Goal: Task Accomplishment & Management: Manage account settings

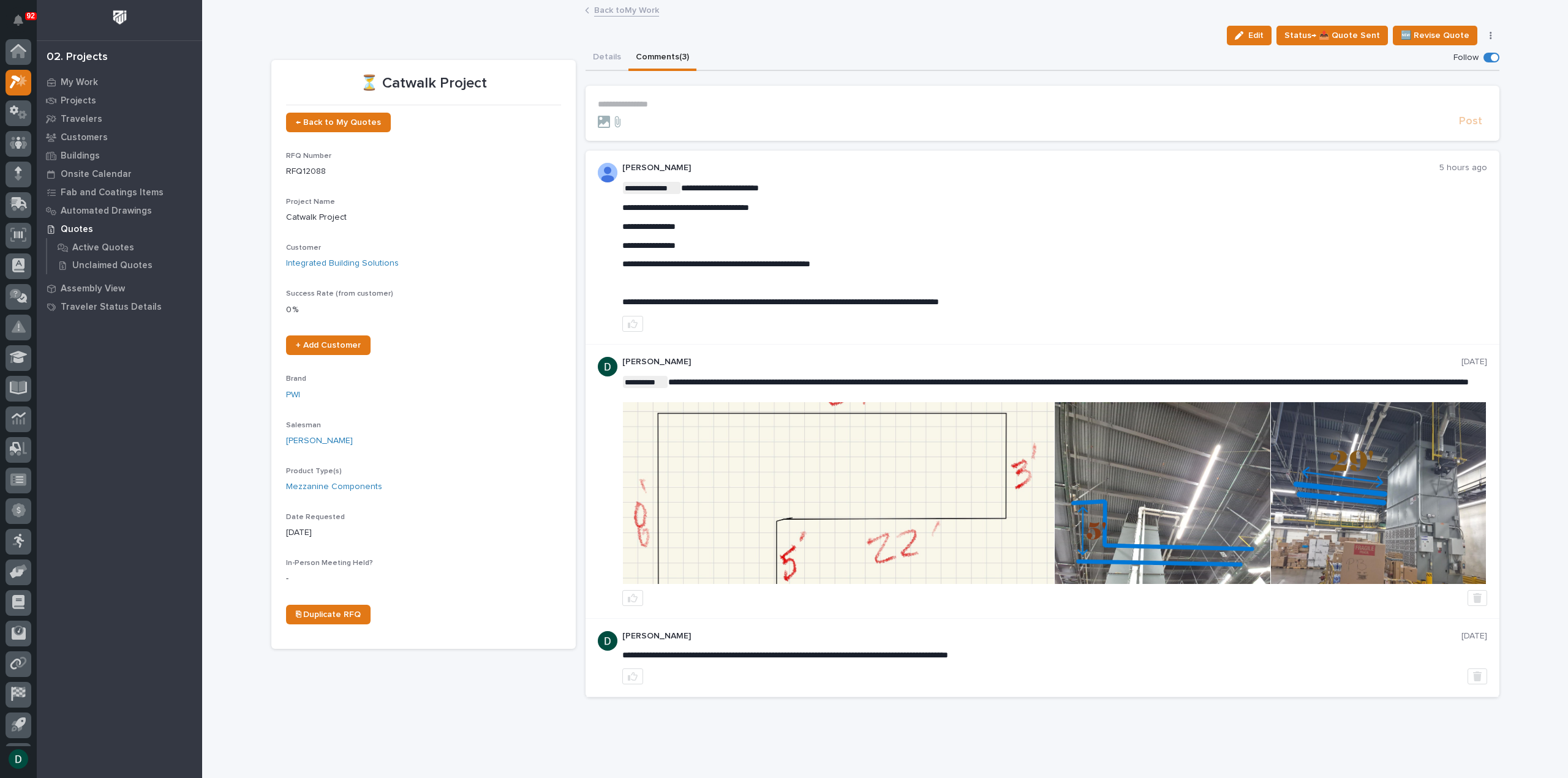
scroll to position [27, 0]
click at [631, 3] on link "Back to My Work" at bounding box center [627, 9] width 65 height 14
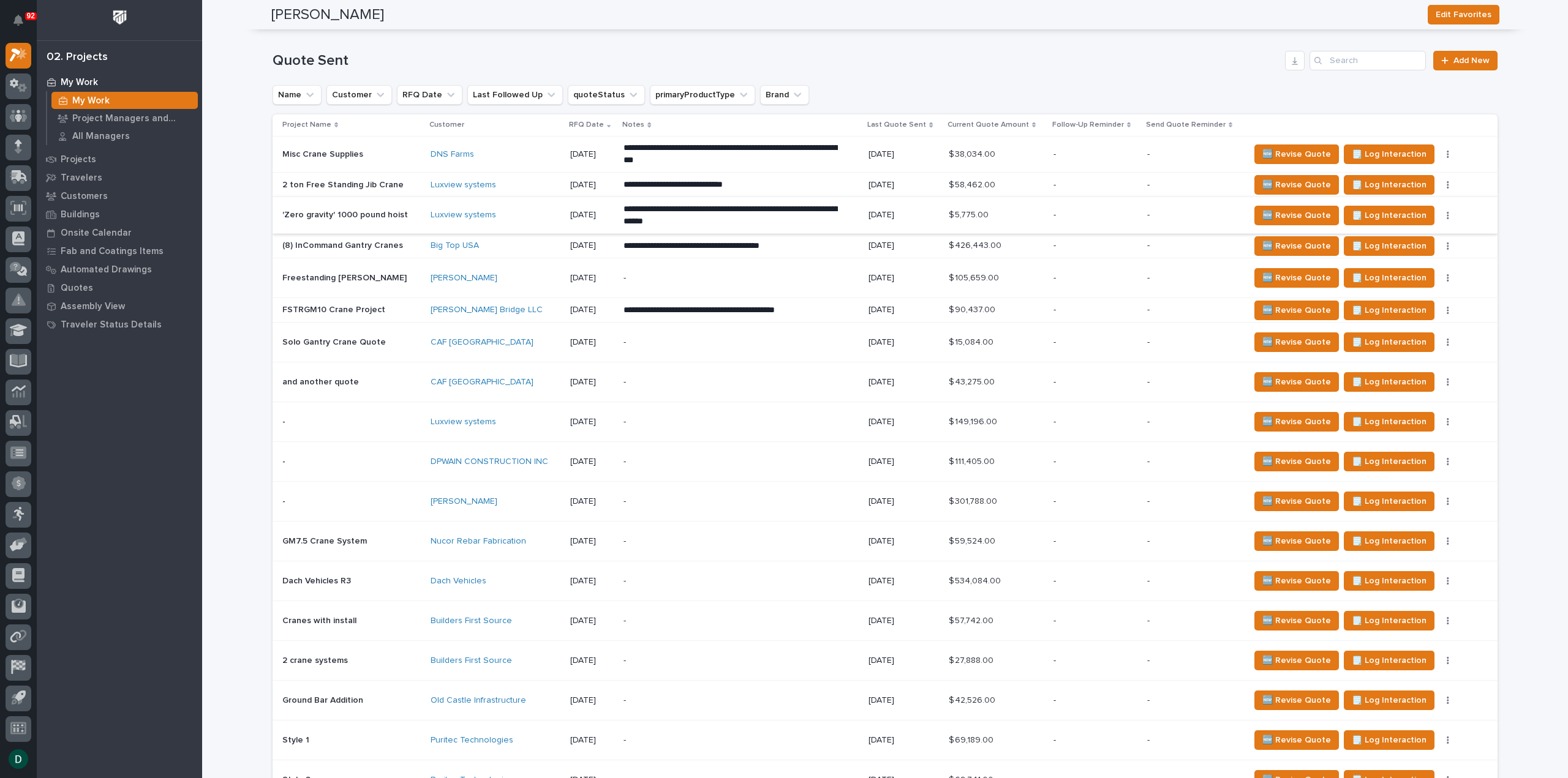
scroll to position [1408, 0]
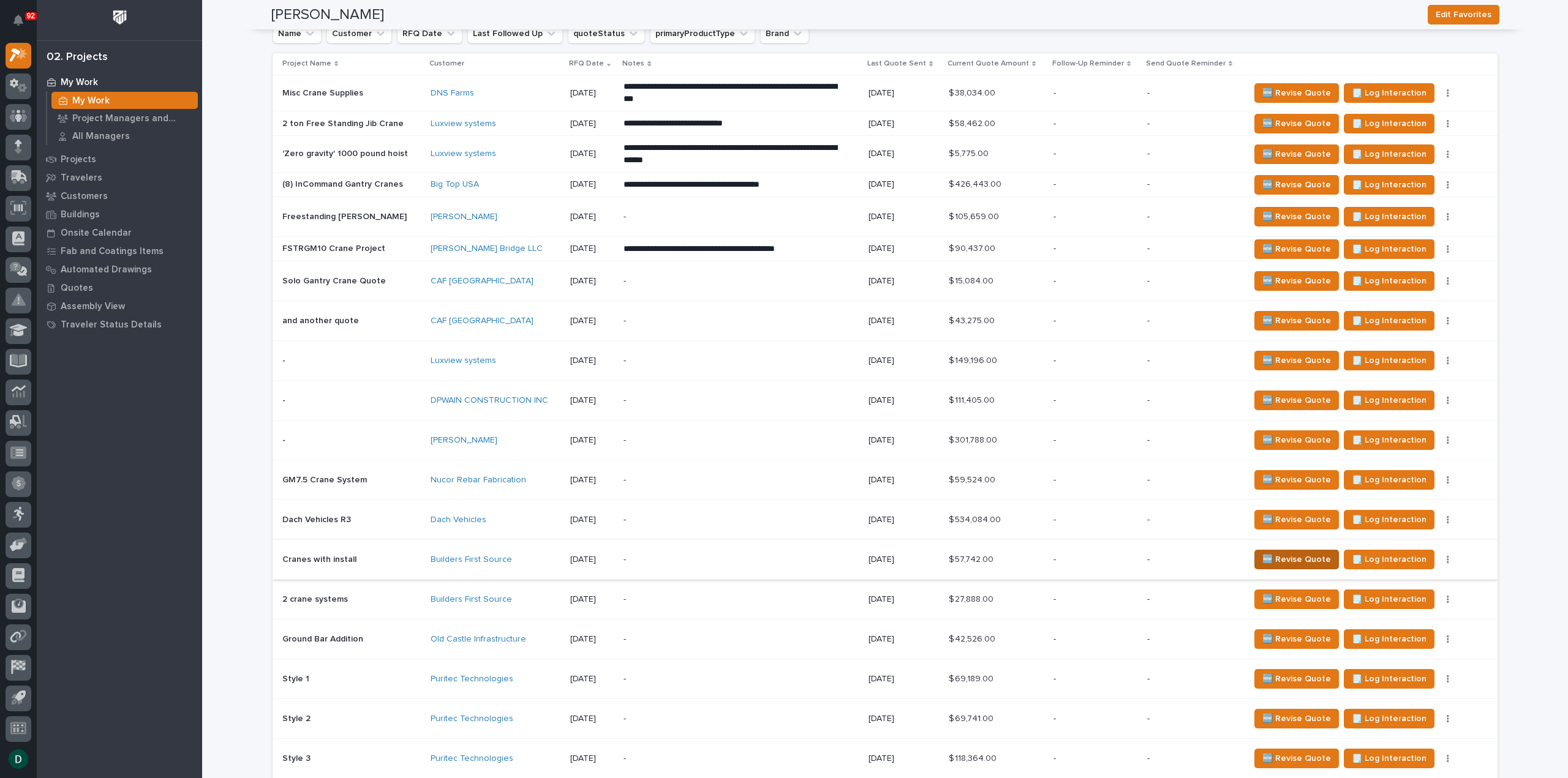
click at [1318, 552] on span "🆕 Revise Quote" at bounding box center [1297, 560] width 68 height 15
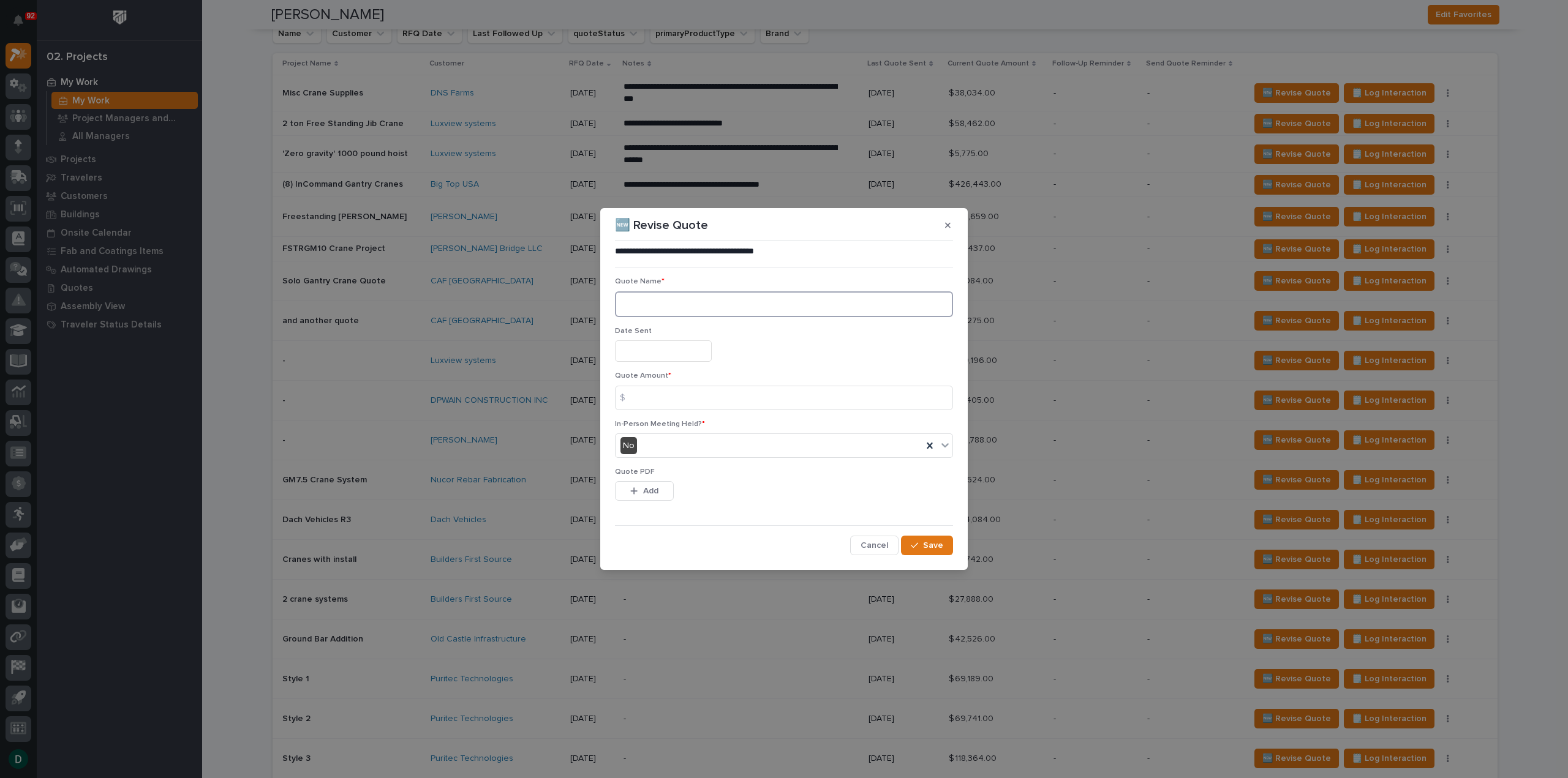
click at [675, 299] on textarea at bounding box center [783, 304] width 338 height 26
click at [681, 306] on textarea "*" at bounding box center [783, 304] width 338 height 26
type textarea "**"
click at [667, 348] on input "text" at bounding box center [663, 351] width 97 height 21
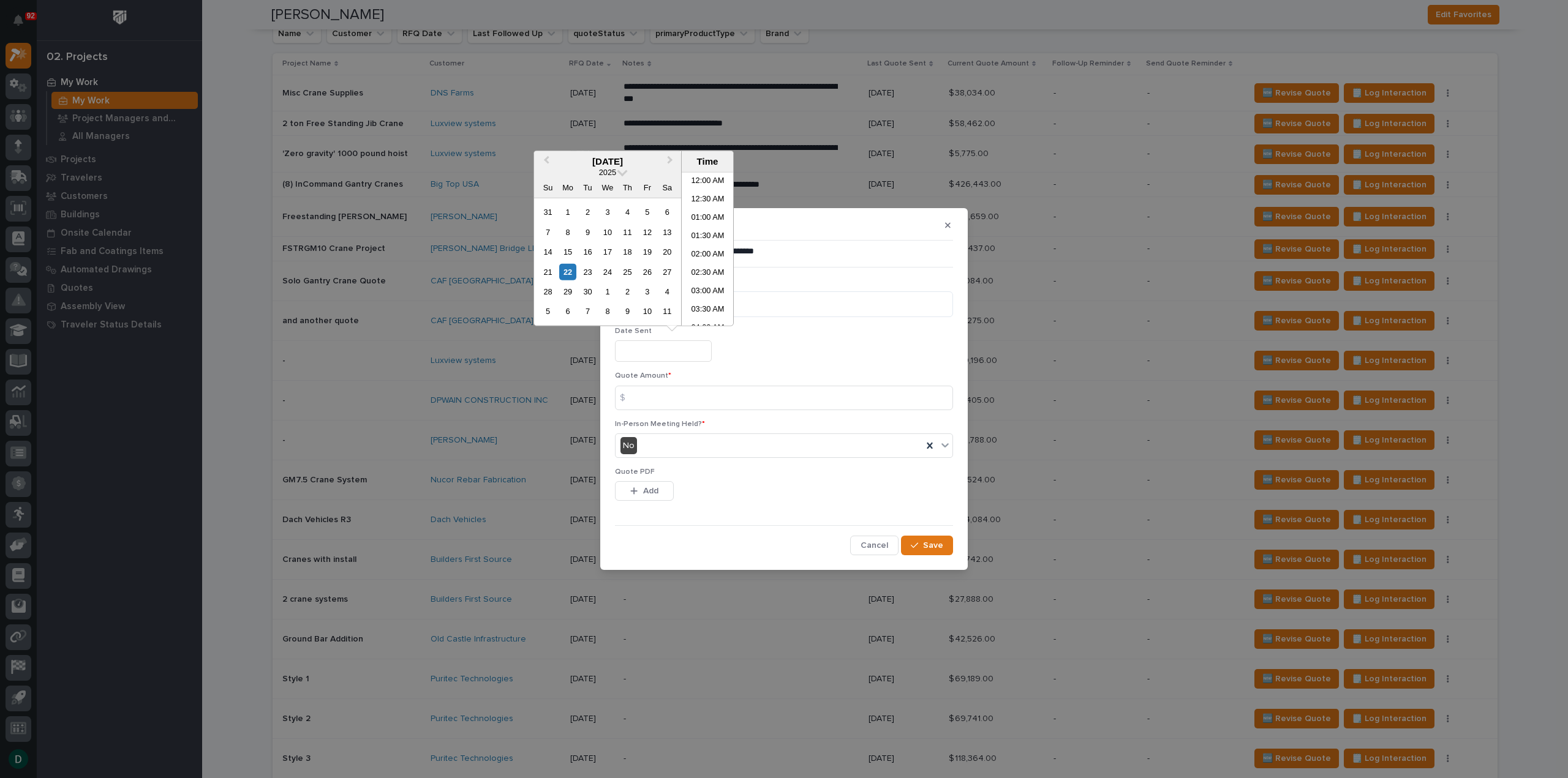
scroll to position [484, 0]
click at [573, 272] on div "22" at bounding box center [567, 271] width 17 height 17
type input "**********"
click at [661, 400] on input at bounding box center [783, 398] width 338 height 24
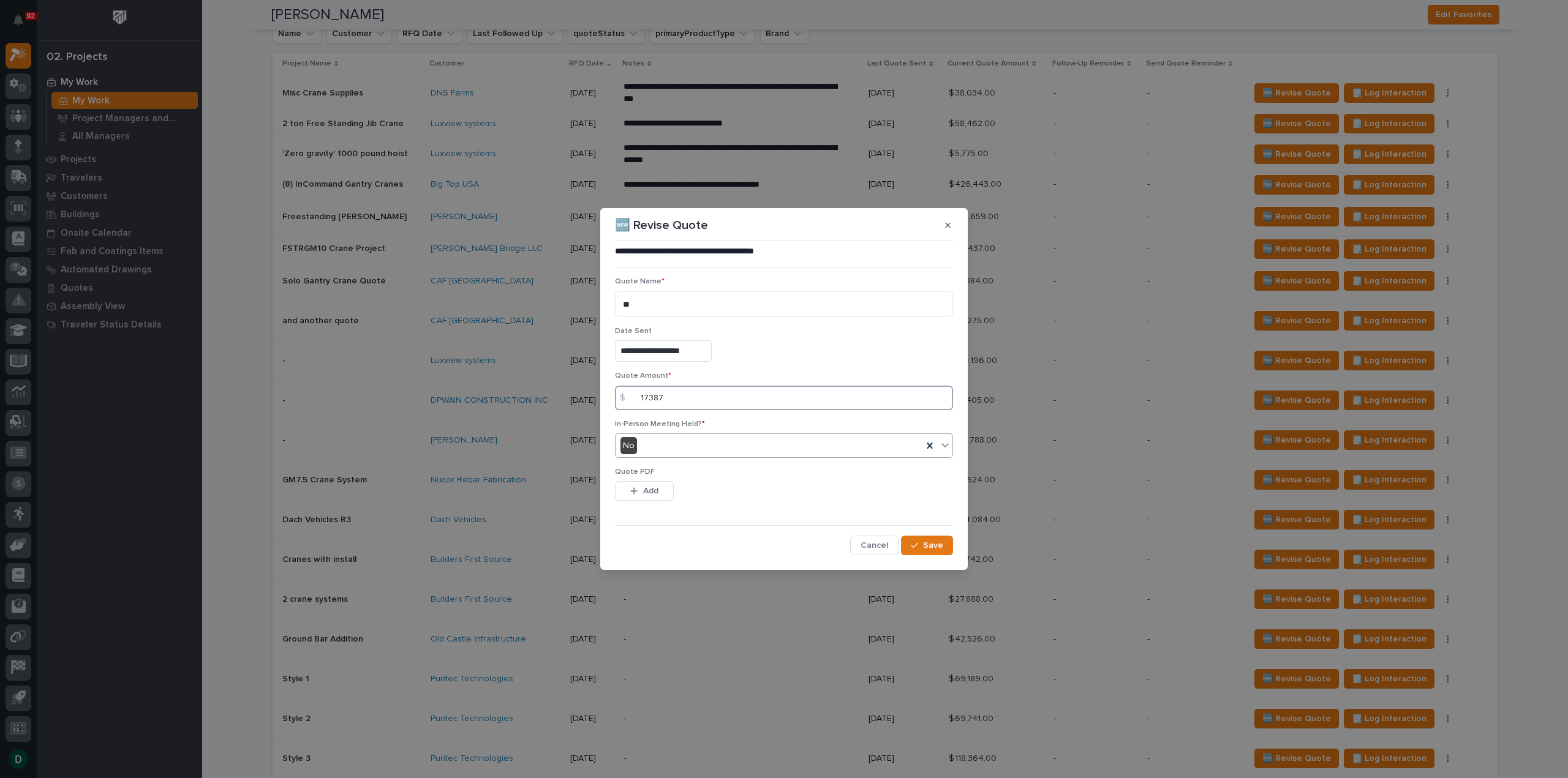
type input "17387"
click at [649, 445] on div "No" at bounding box center [768, 446] width 306 height 20
click at [649, 444] on div "No" at bounding box center [768, 446] width 306 height 20
click at [649, 493] on span "Add" at bounding box center [651, 491] width 16 height 11
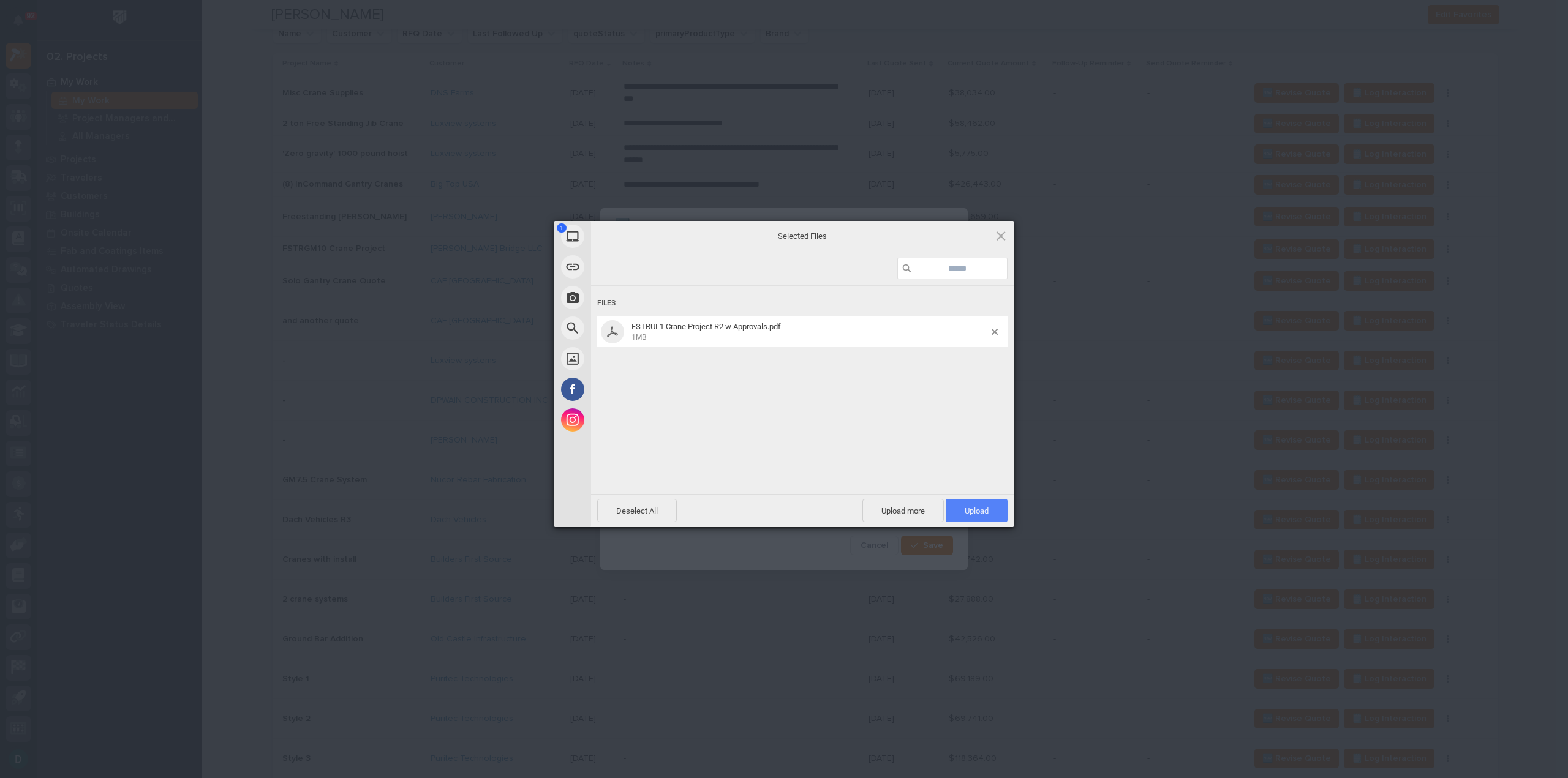
click at [1000, 511] on span "Upload 1" at bounding box center [977, 510] width 62 height 23
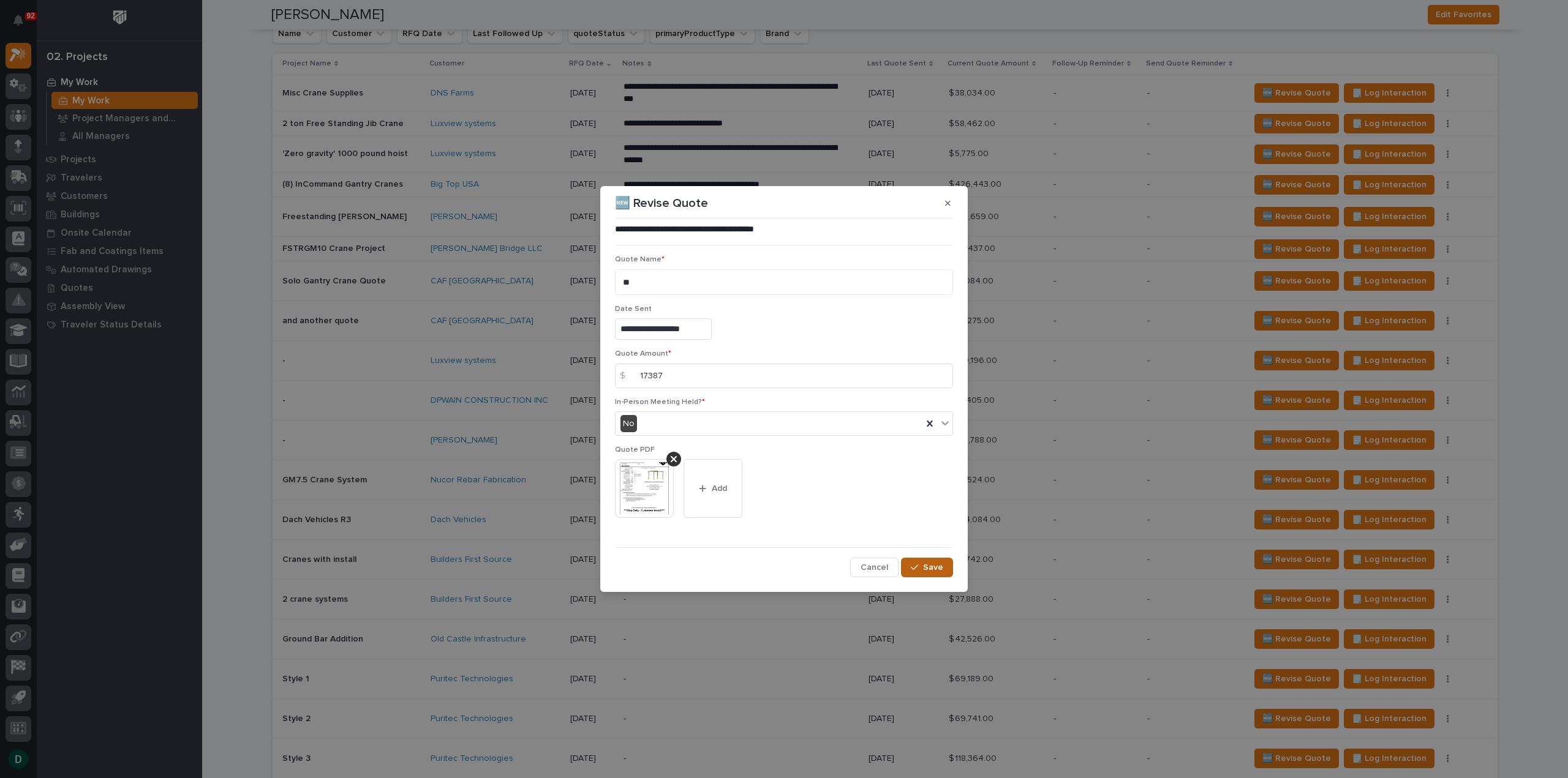
click at [918, 559] on button "Save" at bounding box center [927, 567] width 52 height 19
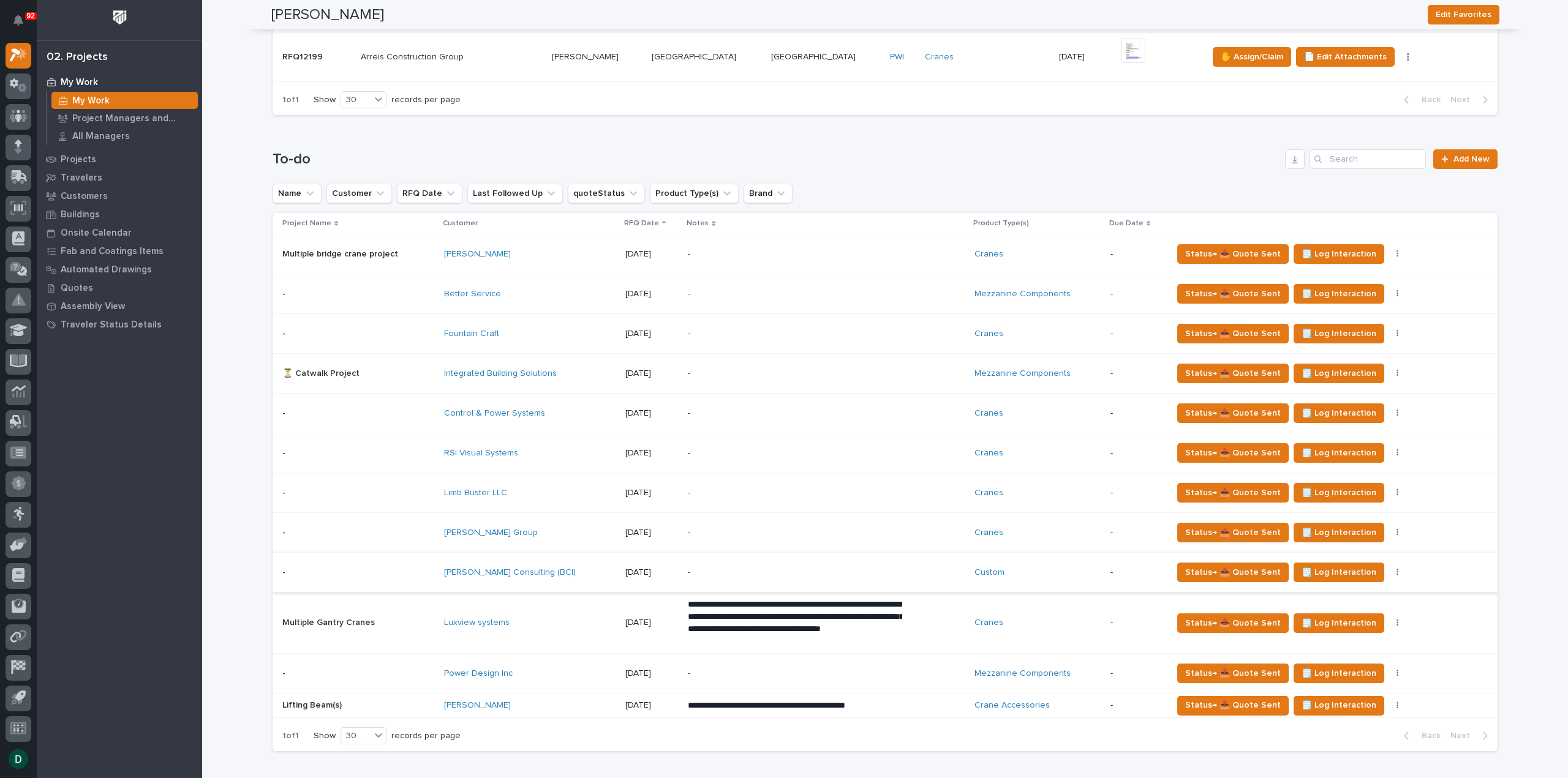
scroll to position [673, 0]
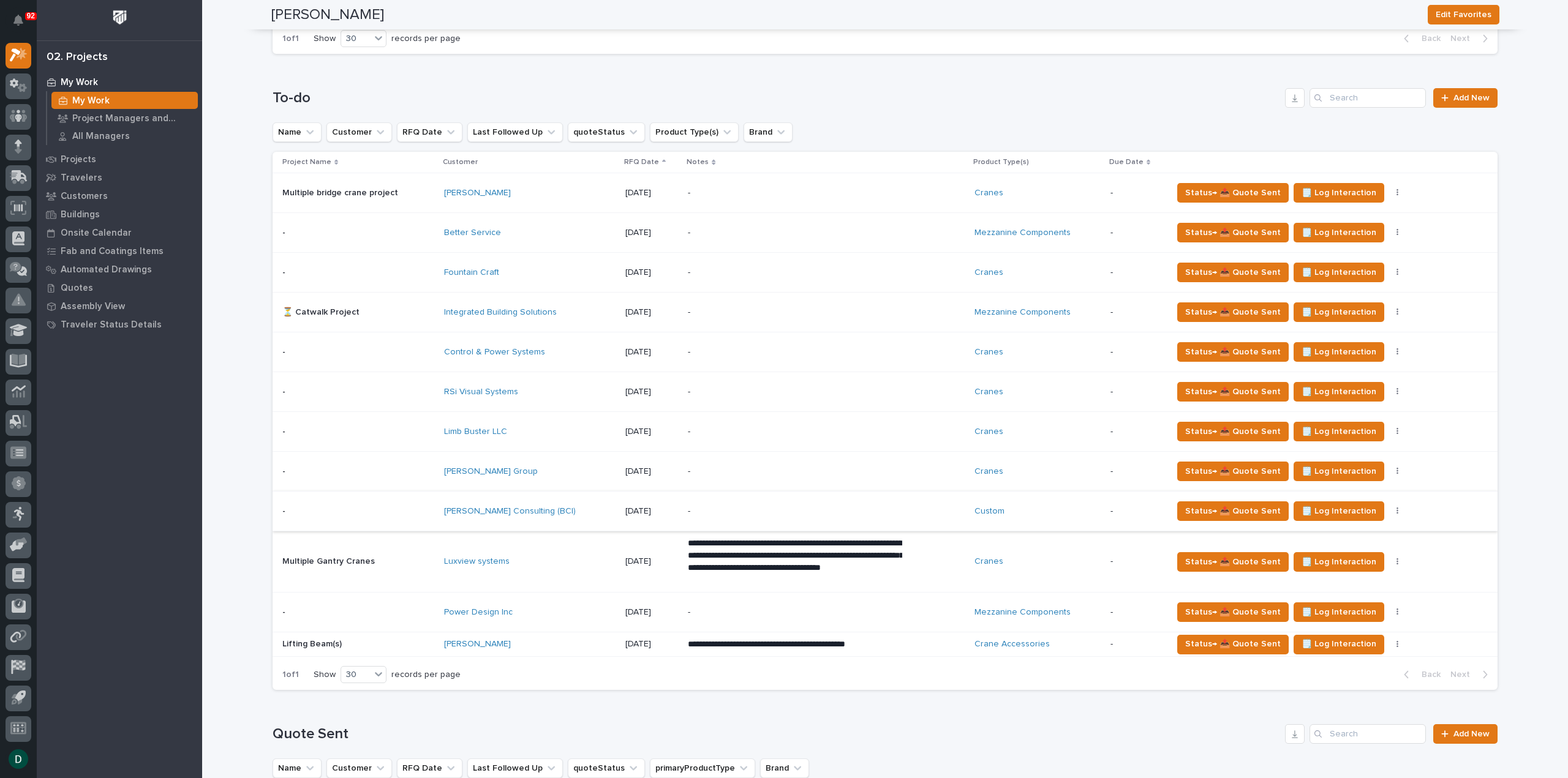
click at [428, 429] on p at bounding box center [358, 431] width 152 height 10
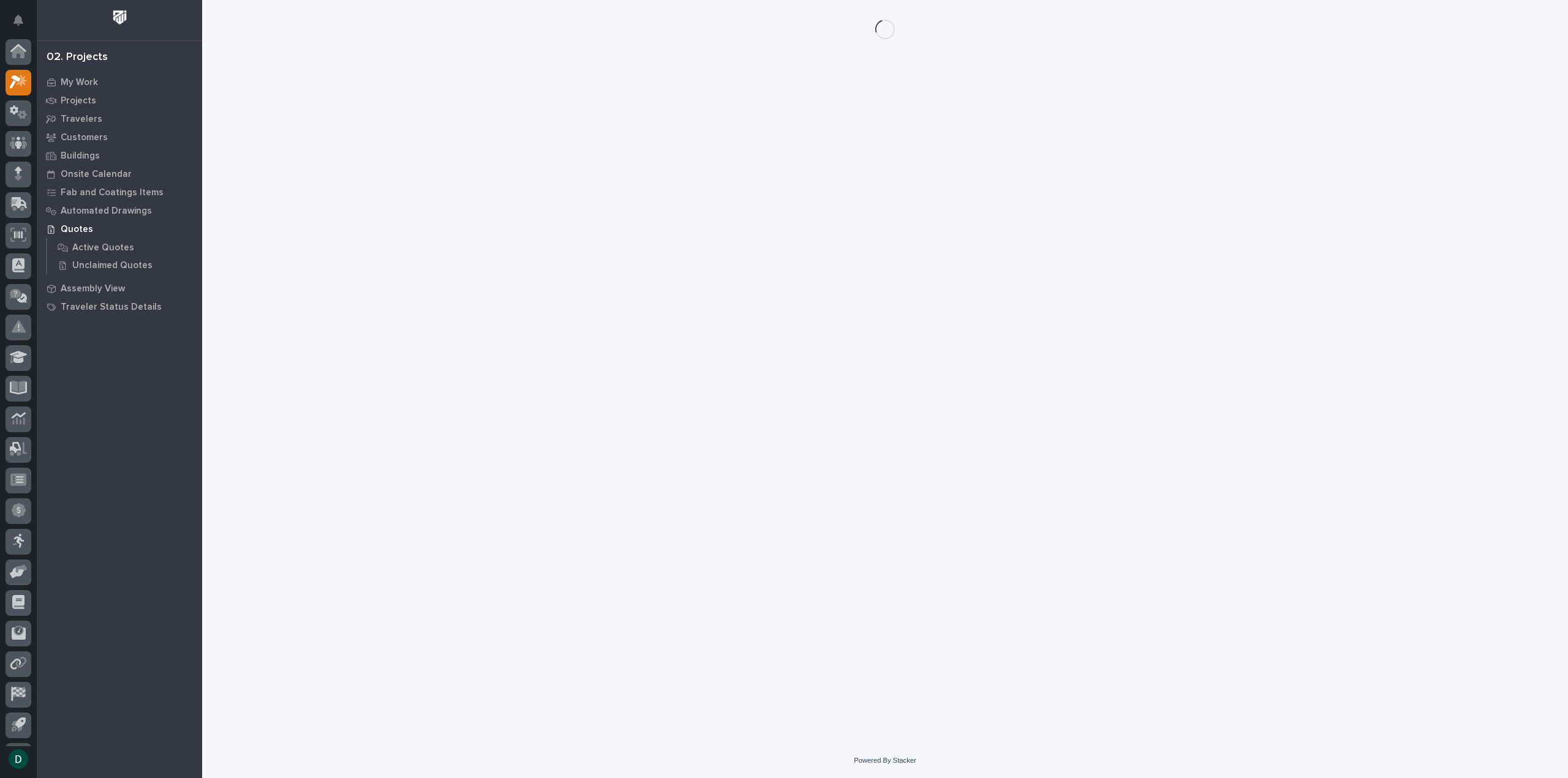
scroll to position [27, 0]
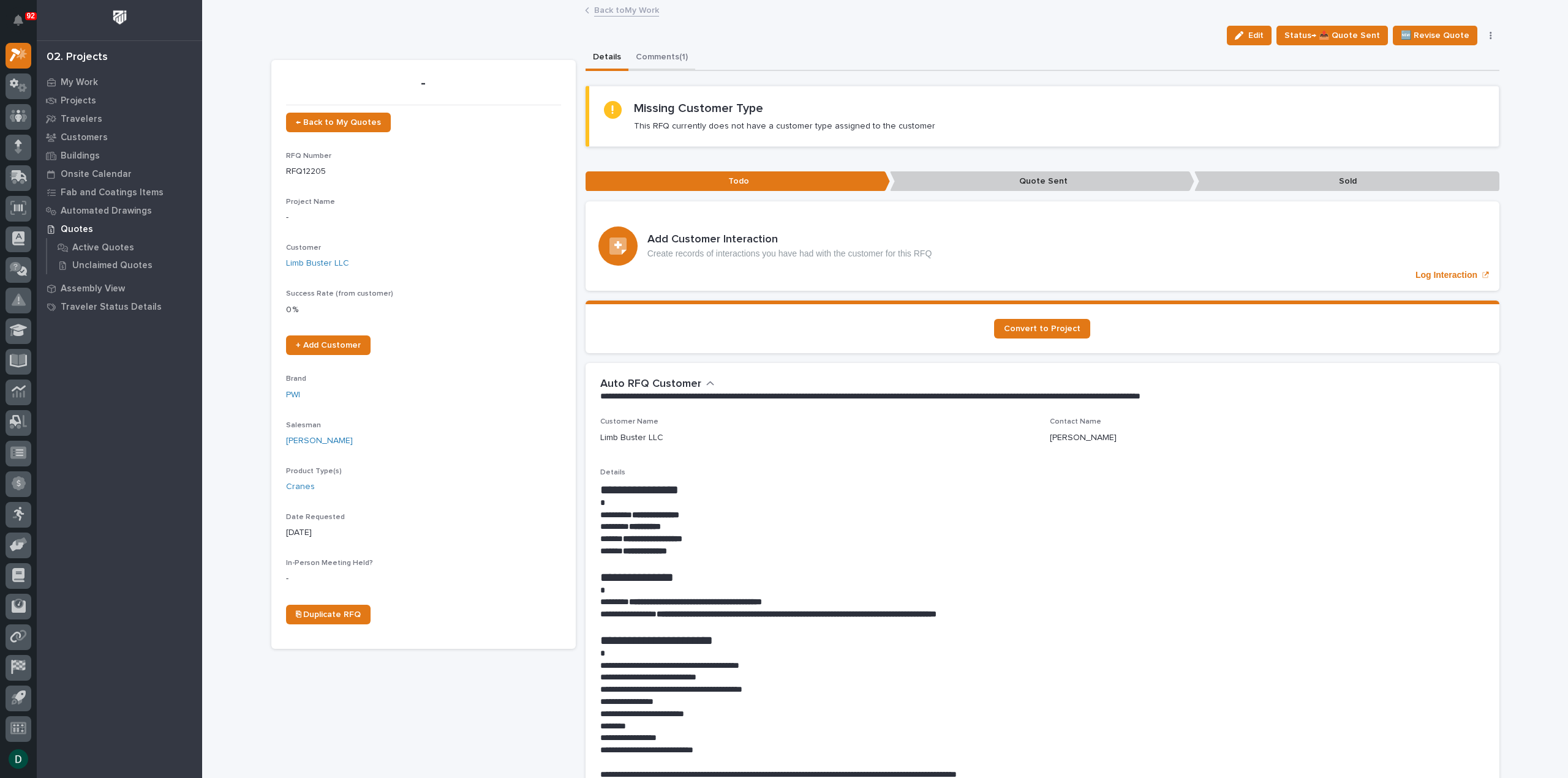
click at [681, 58] on button "Comments (1)" at bounding box center [662, 58] width 67 height 26
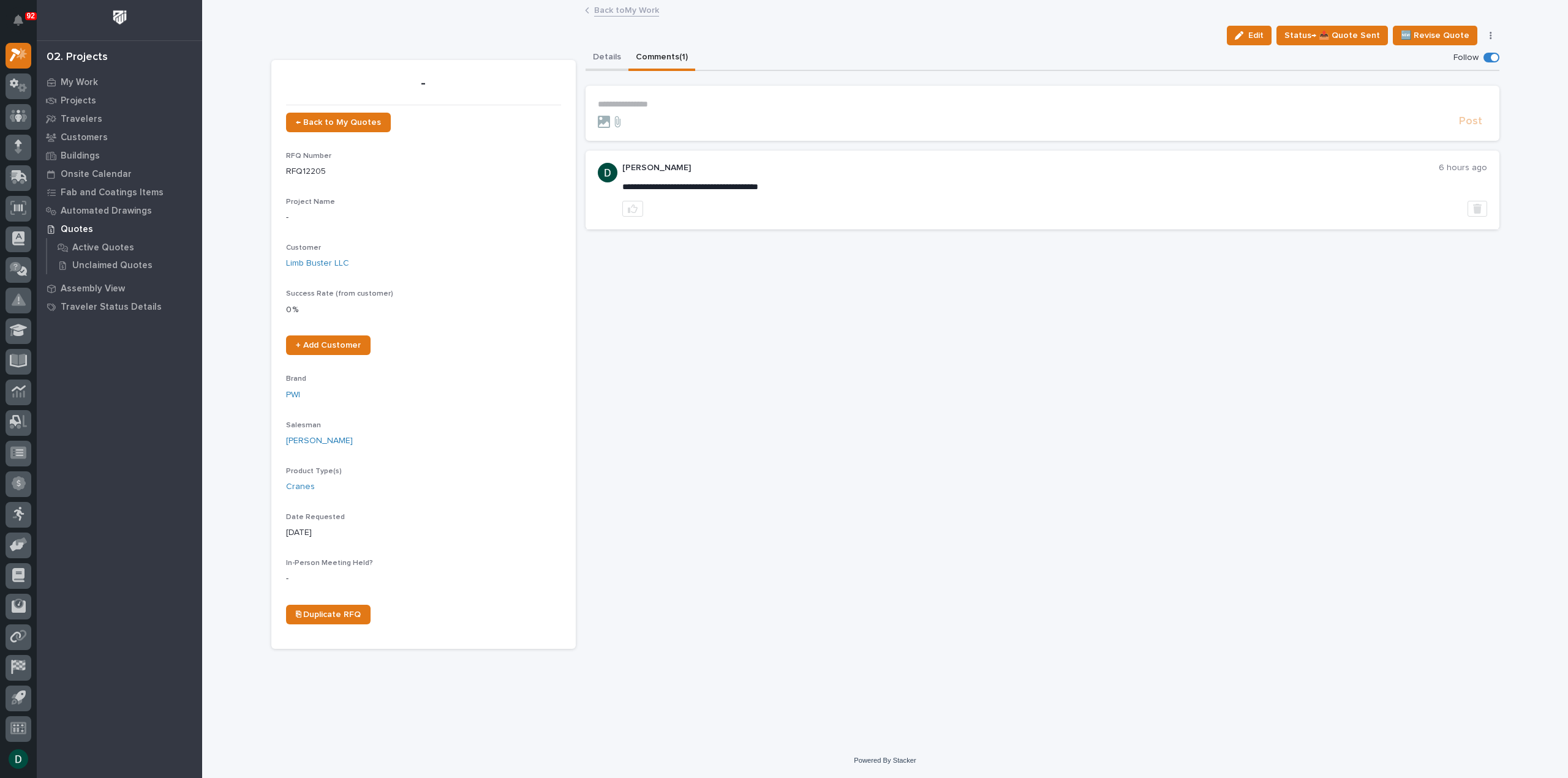
click at [598, 53] on button "Details" at bounding box center [606, 58] width 43 height 26
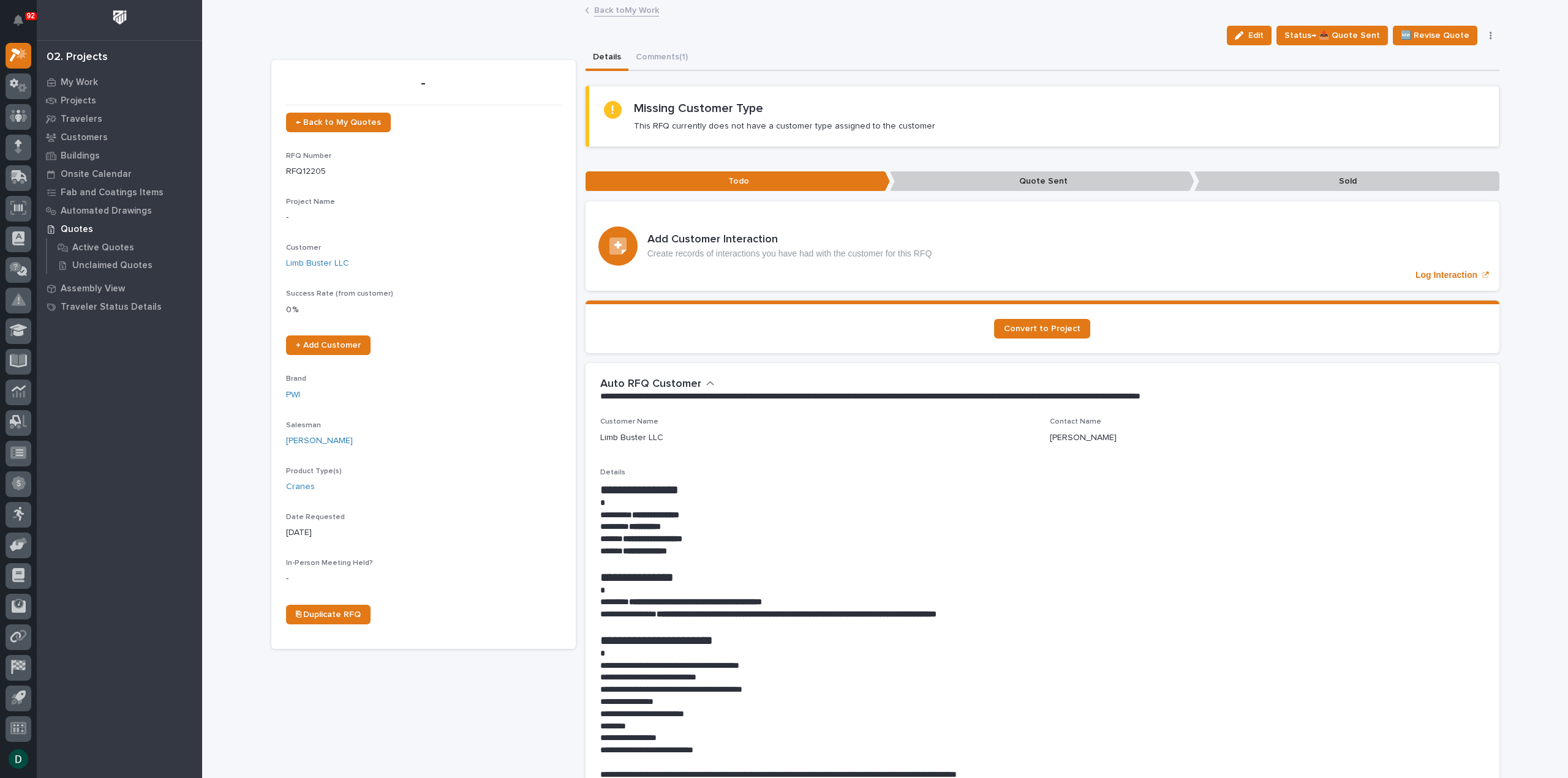
click at [875, 538] on p "**********" at bounding box center [1041, 538] width 884 height 12
click at [647, 54] on button "Comments (1)" at bounding box center [662, 58] width 67 height 26
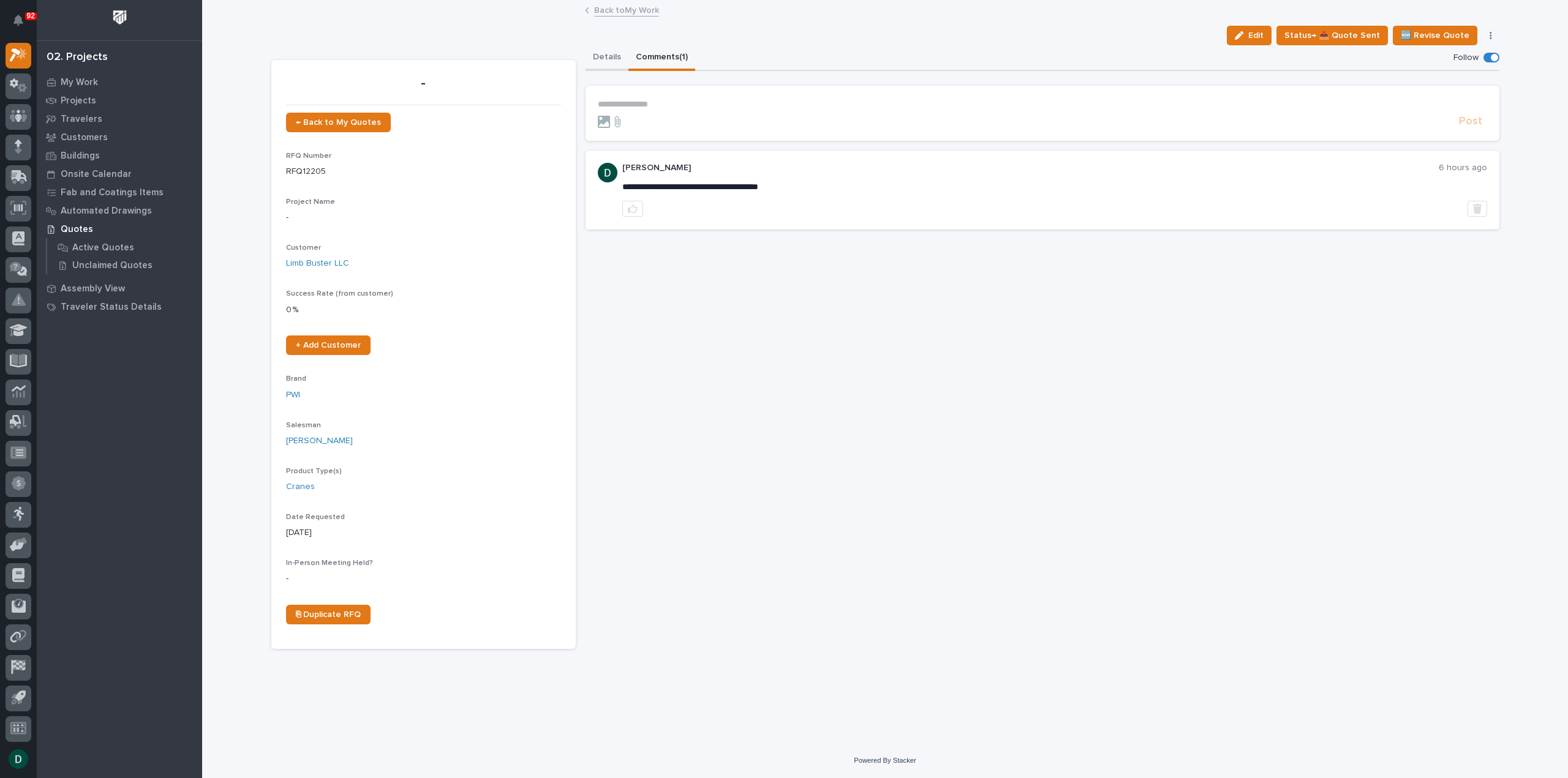
click at [608, 52] on button "Details" at bounding box center [606, 58] width 43 height 26
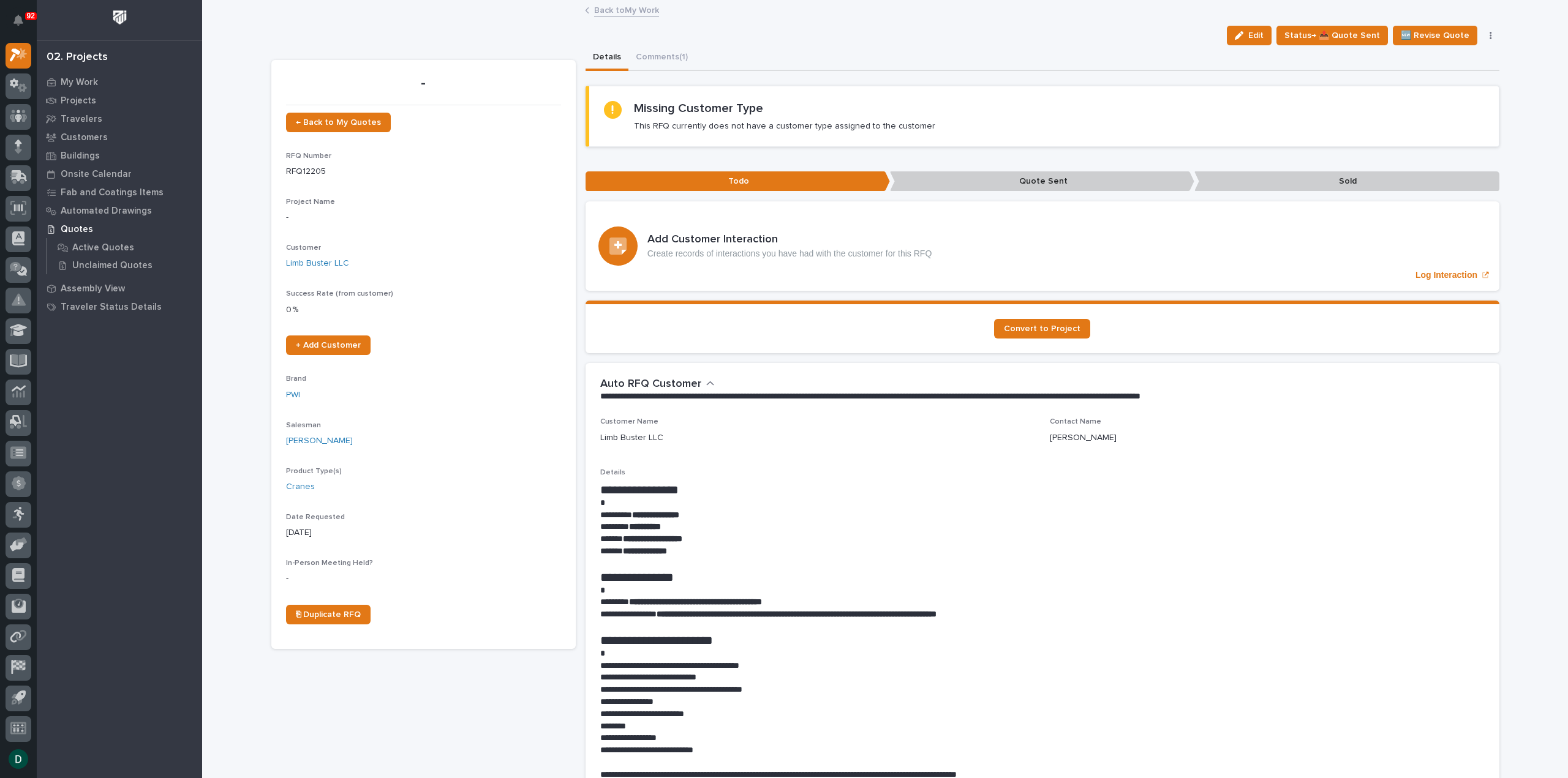
click at [643, 13] on link "Back to My Work" at bounding box center [627, 9] width 65 height 14
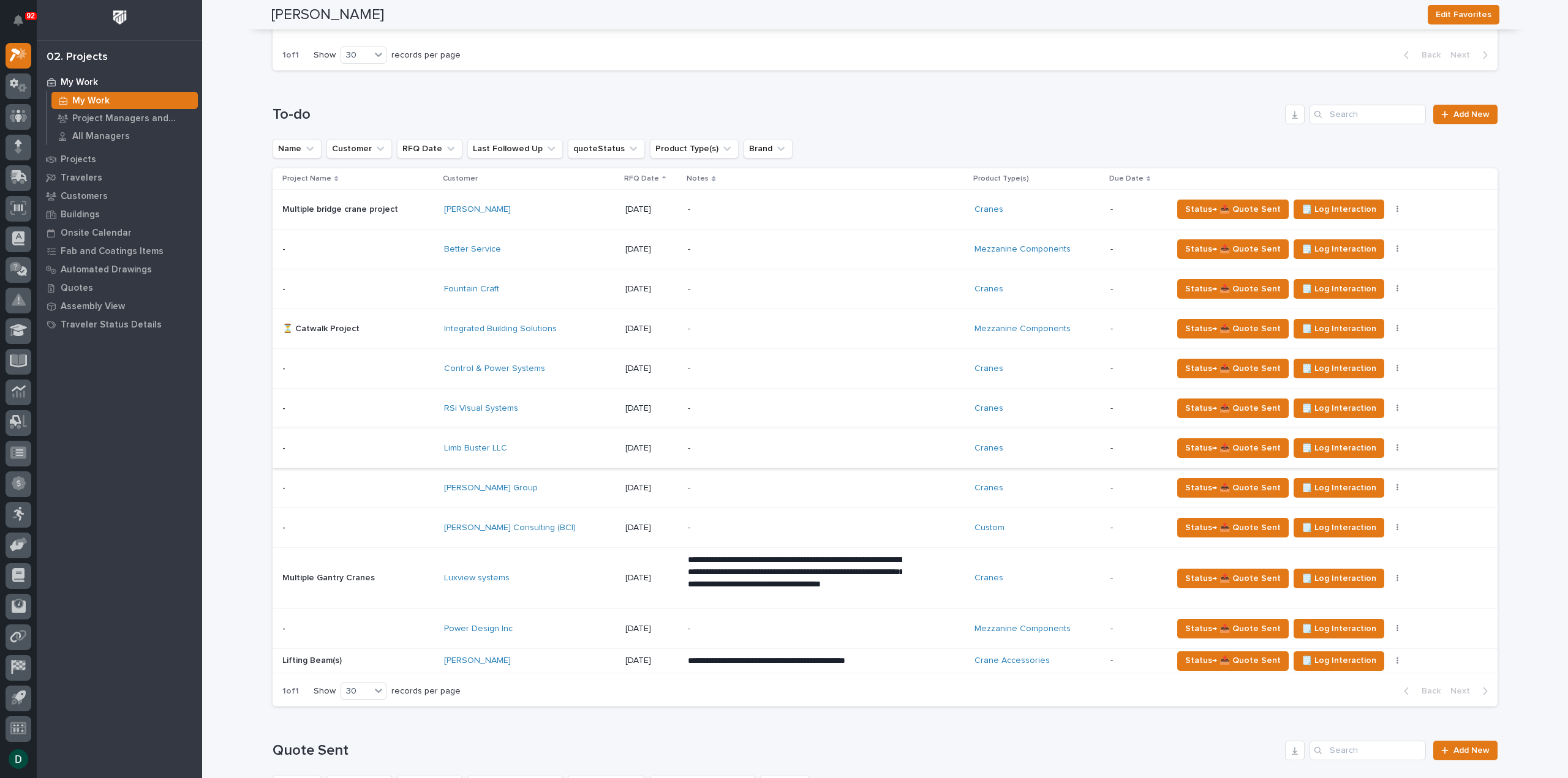
scroll to position [673, 0]
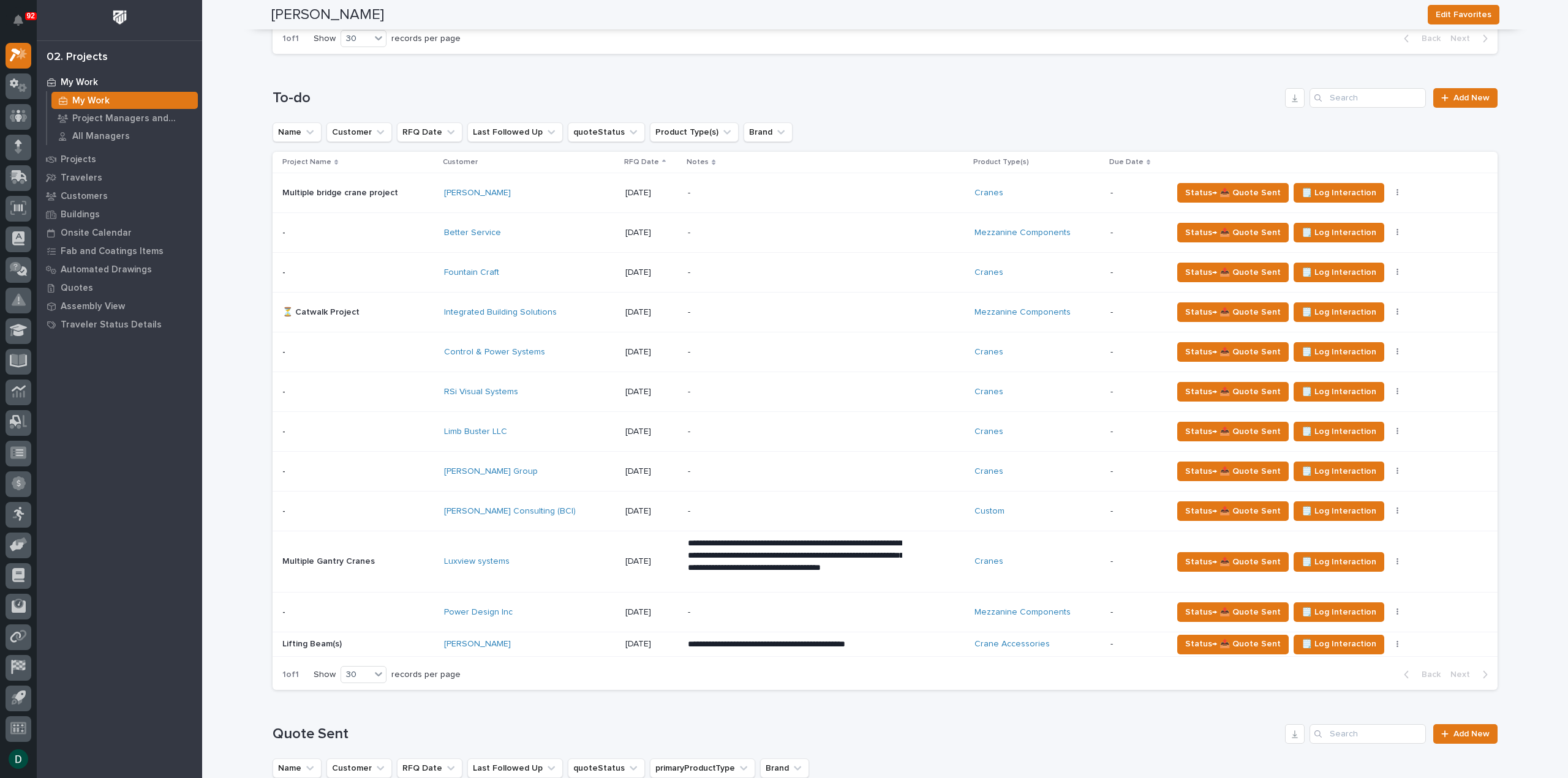
click at [421, 308] on p at bounding box center [358, 312] width 152 height 10
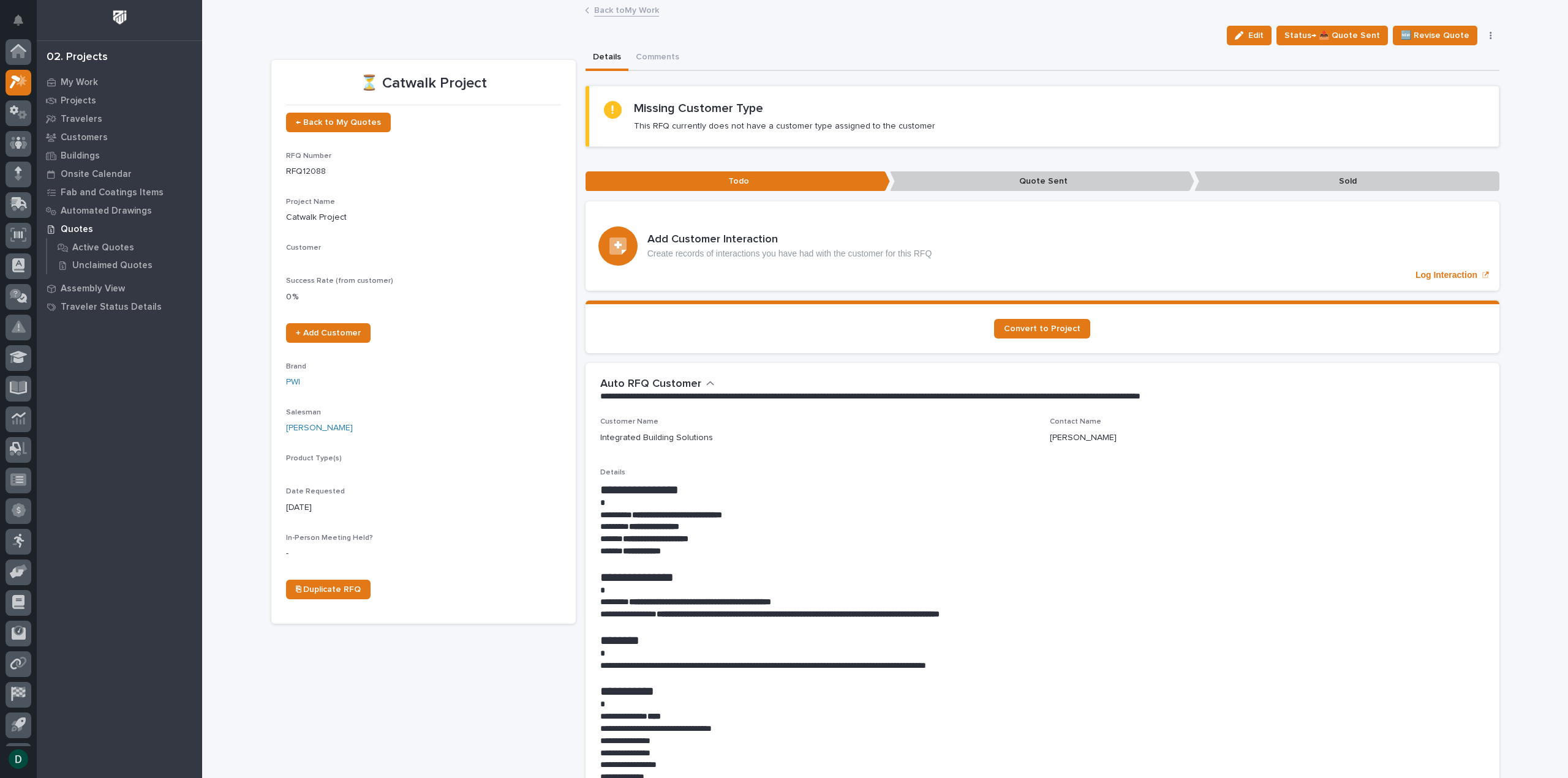
scroll to position [27, 0]
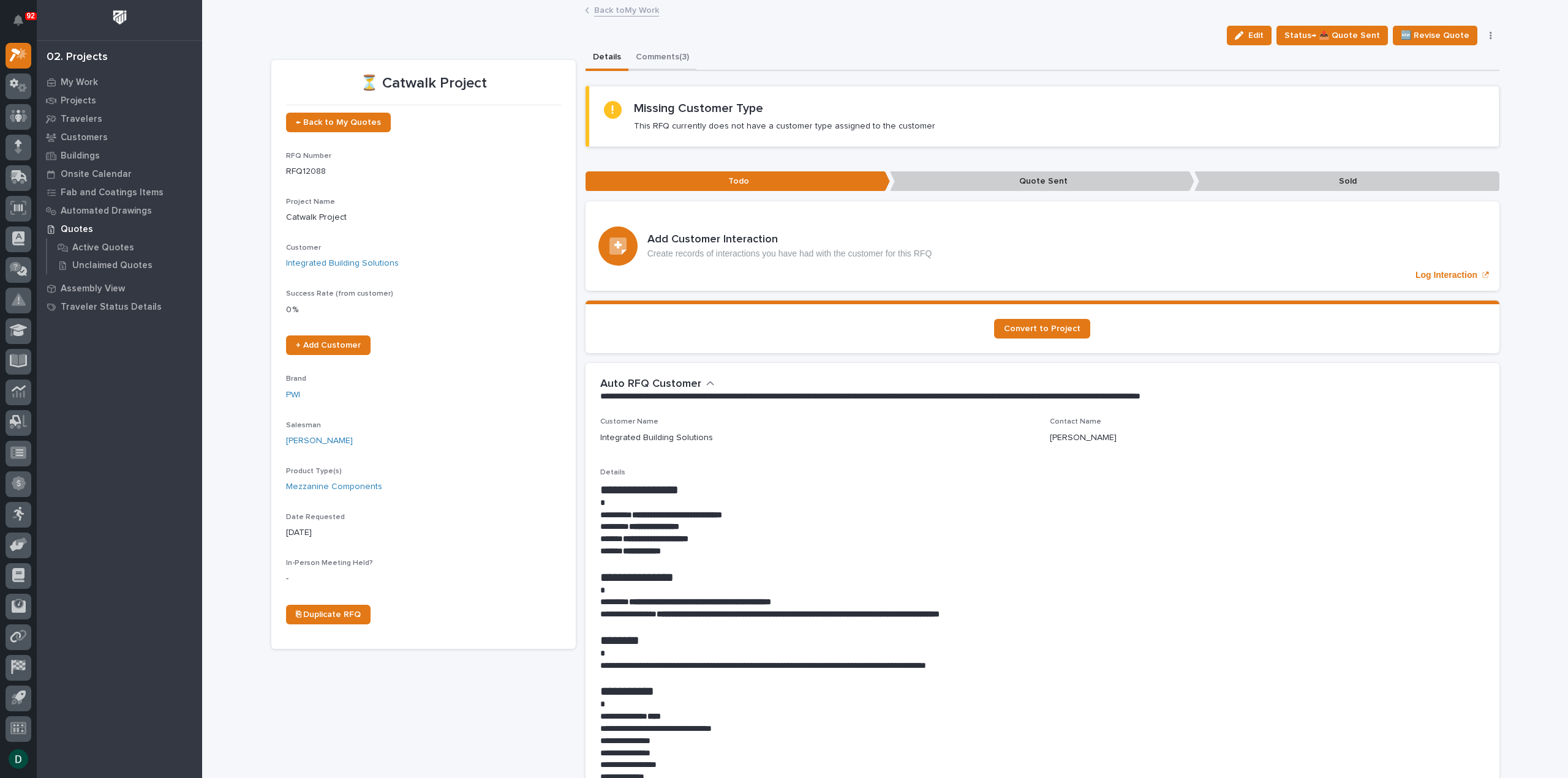
click at [678, 55] on button "Comments (3)" at bounding box center [662, 58] width 68 height 26
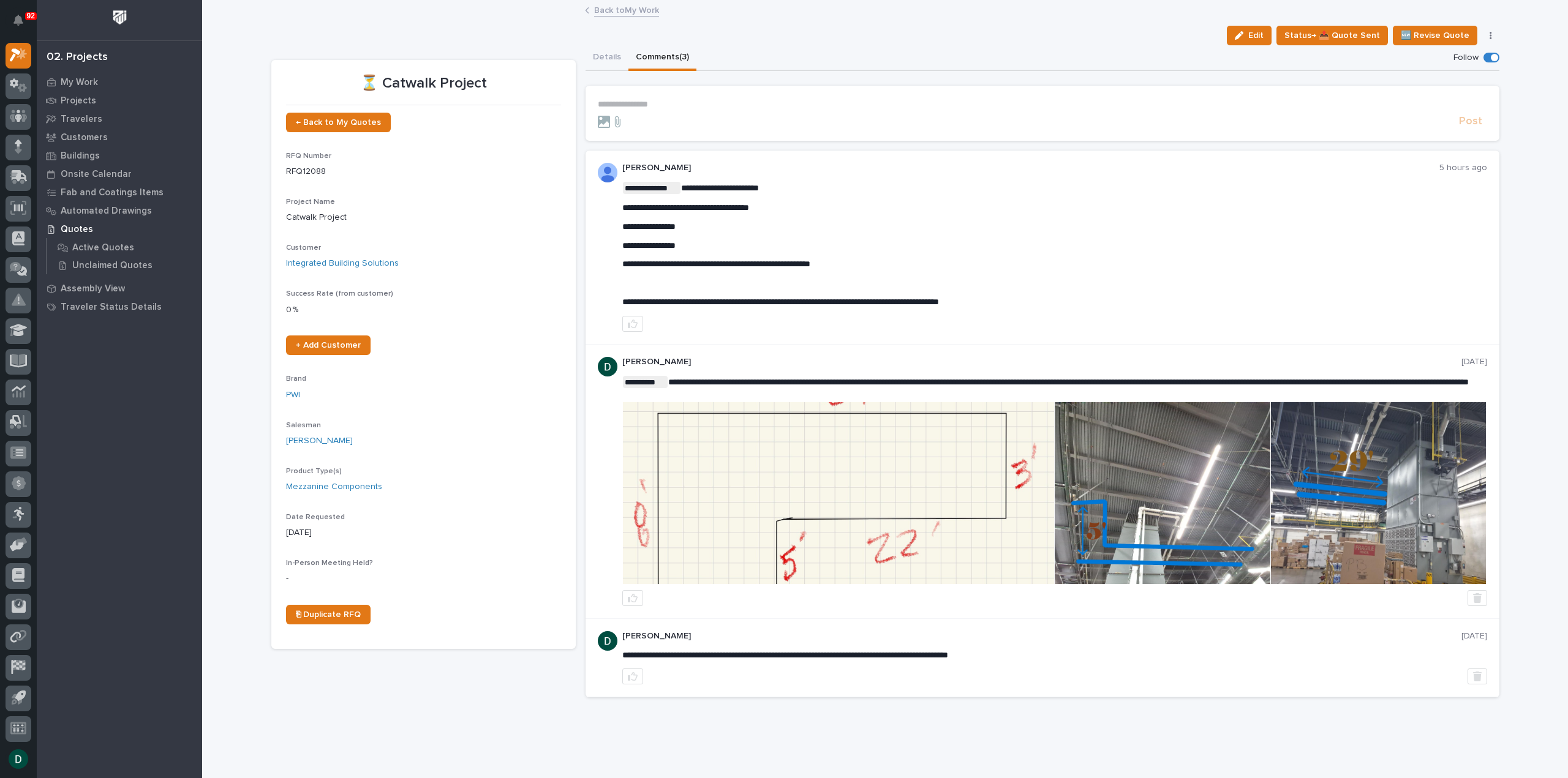
click at [1219, 489] on img at bounding box center [1162, 493] width 215 height 181
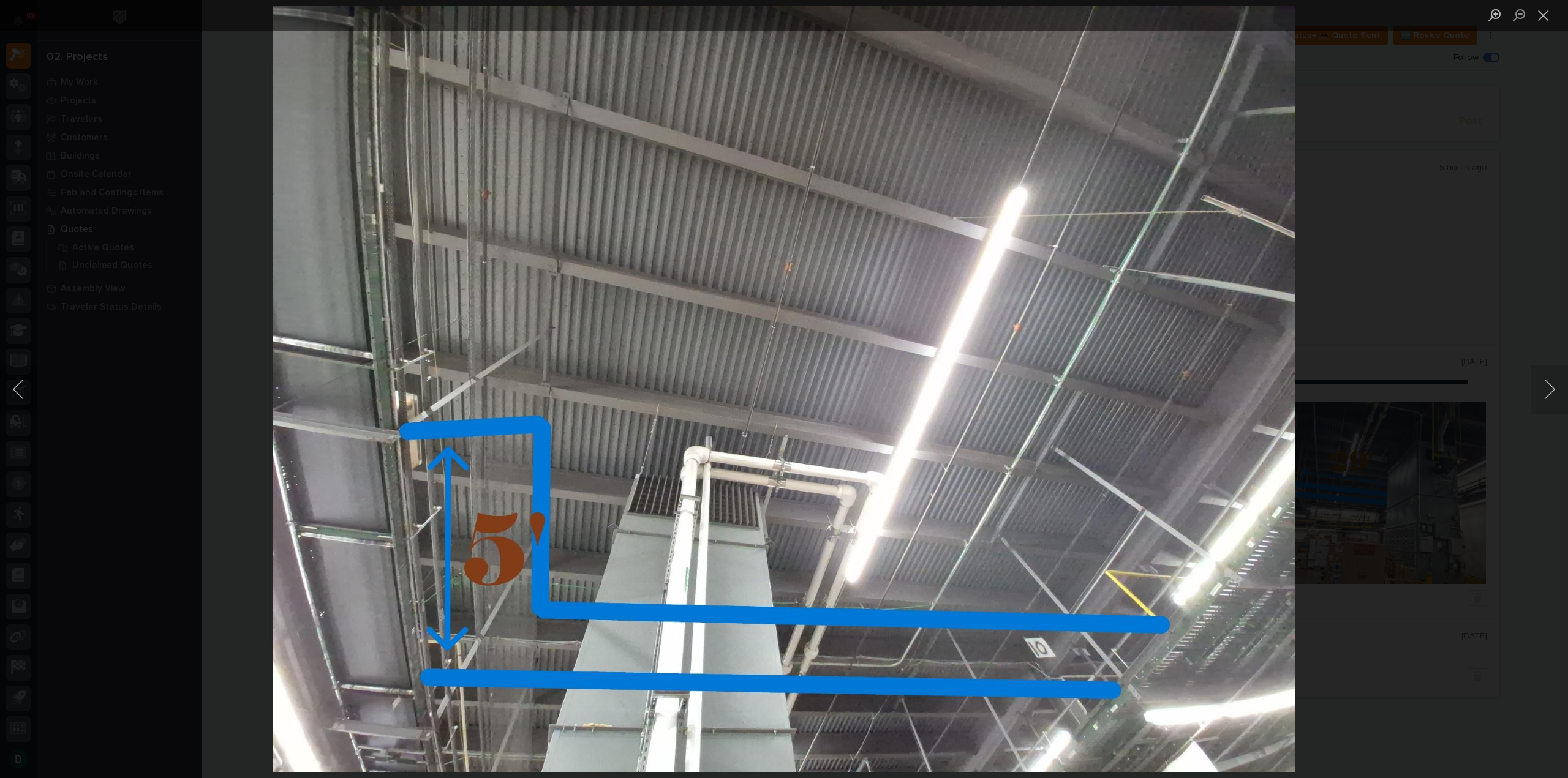
click at [990, 278] on img "Lightbox" at bounding box center [784, 389] width 1022 height 766
click at [937, 289] on img "Lightbox" at bounding box center [784, 389] width 1022 height 766
